Goal: Transaction & Acquisition: Obtain resource

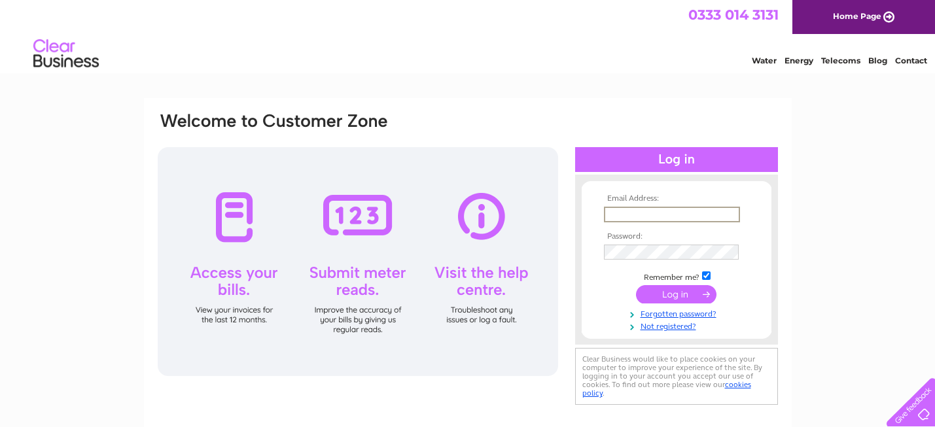
type input "[PERSON_NAME][EMAIL_ADDRESS][DOMAIN_NAME]"
click at [687, 293] on input "submit" at bounding box center [676, 294] width 80 height 18
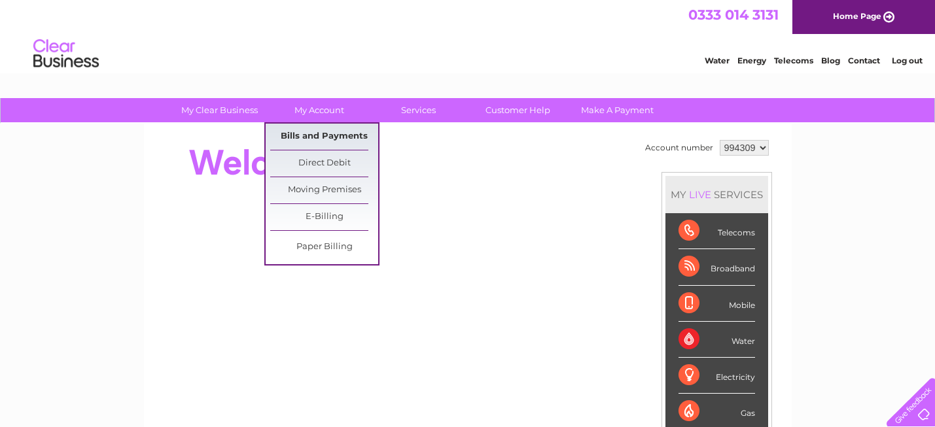
click at [317, 134] on link "Bills and Payments" at bounding box center [324, 137] width 108 height 26
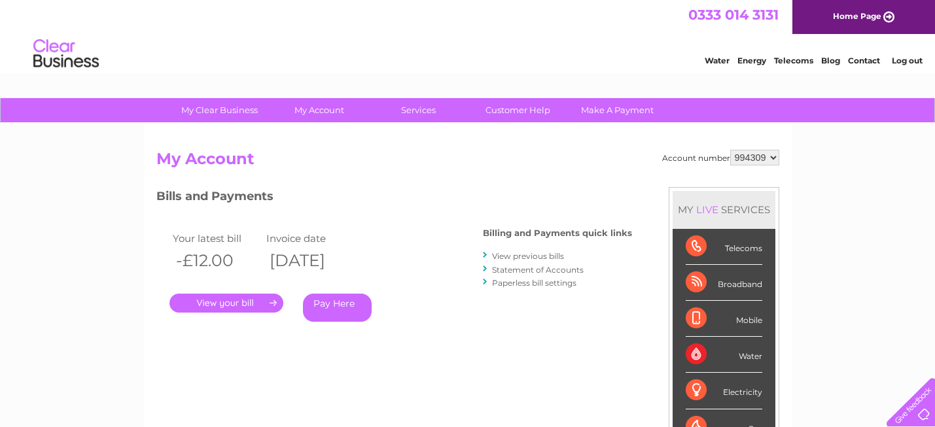
select select "994310"
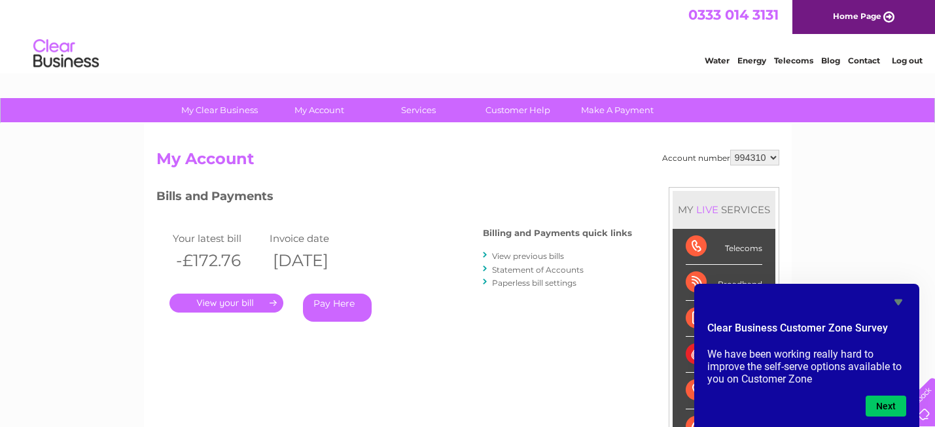
click at [235, 306] on link "." at bounding box center [227, 303] width 114 height 19
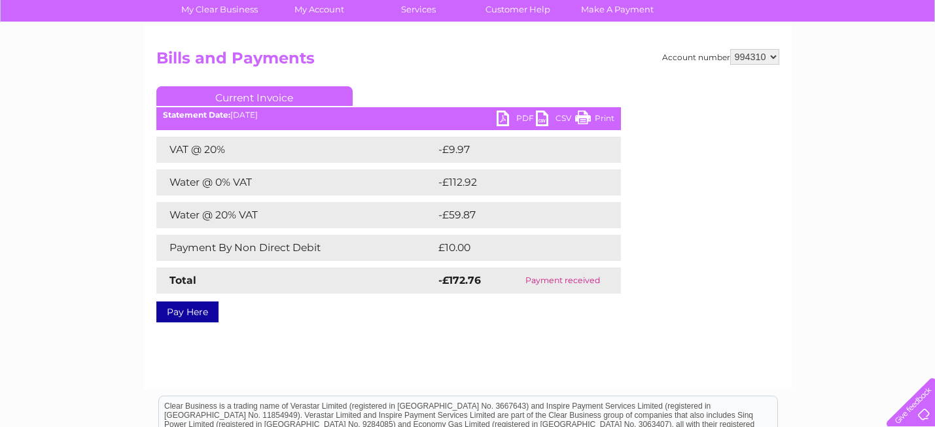
scroll to position [101, 0]
click at [518, 117] on link "PDF" at bounding box center [516, 119] width 39 height 19
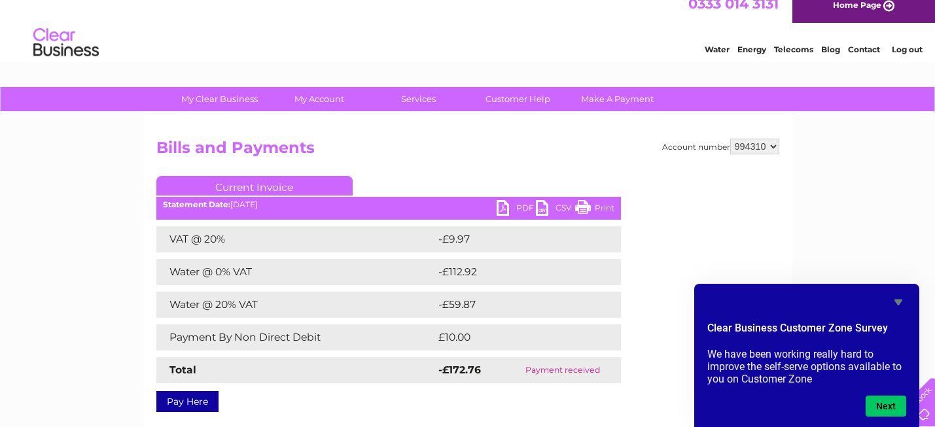
scroll to position [0, 0]
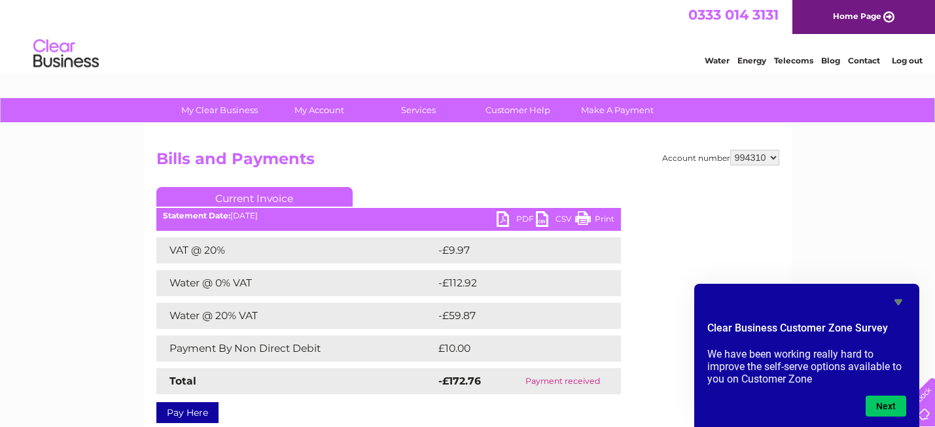
click at [897, 300] on icon "Hide survey" at bounding box center [899, 303] width 8 height 6
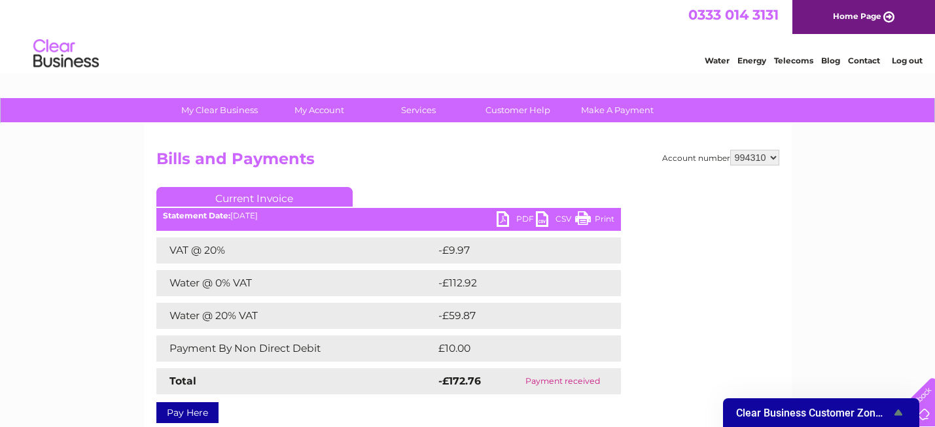
select select "994309"
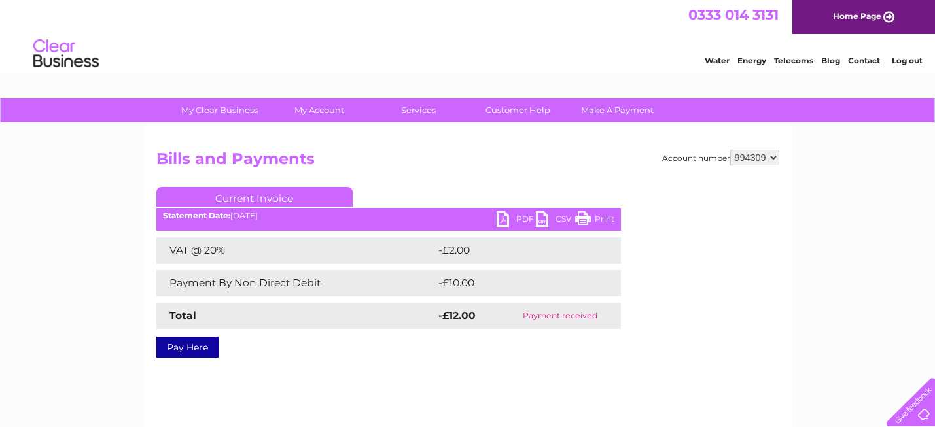
click at [520, 221] on link "PDF" at bounding box center [516, 220] width 39 height 19
